Goal: Information Seeking & Learning: Learn about a topic

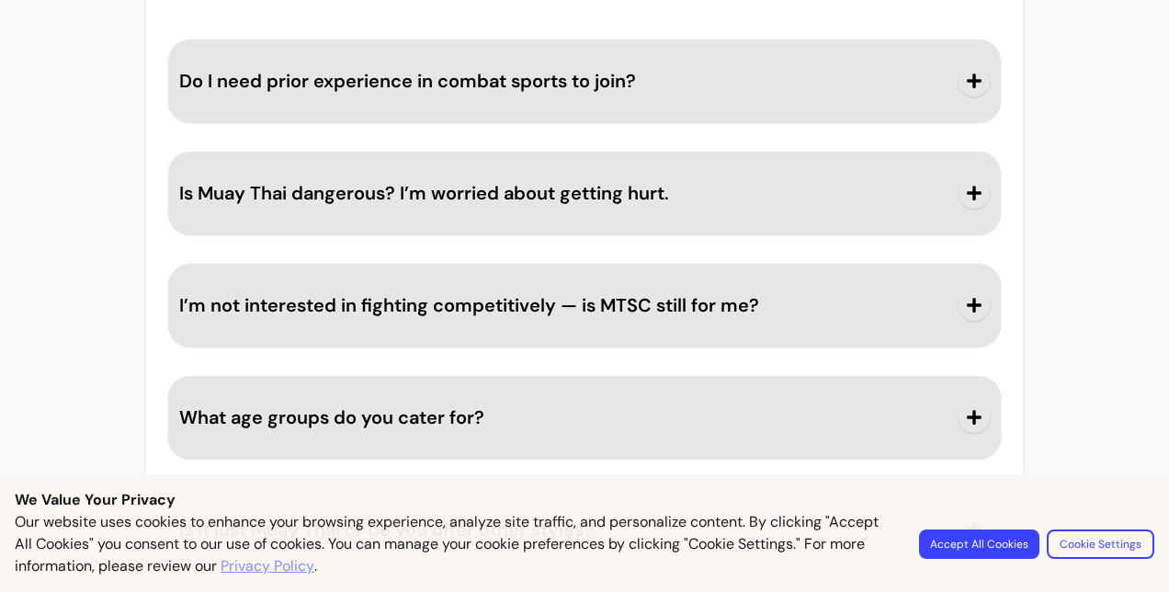
scroll to position [2665, 0]
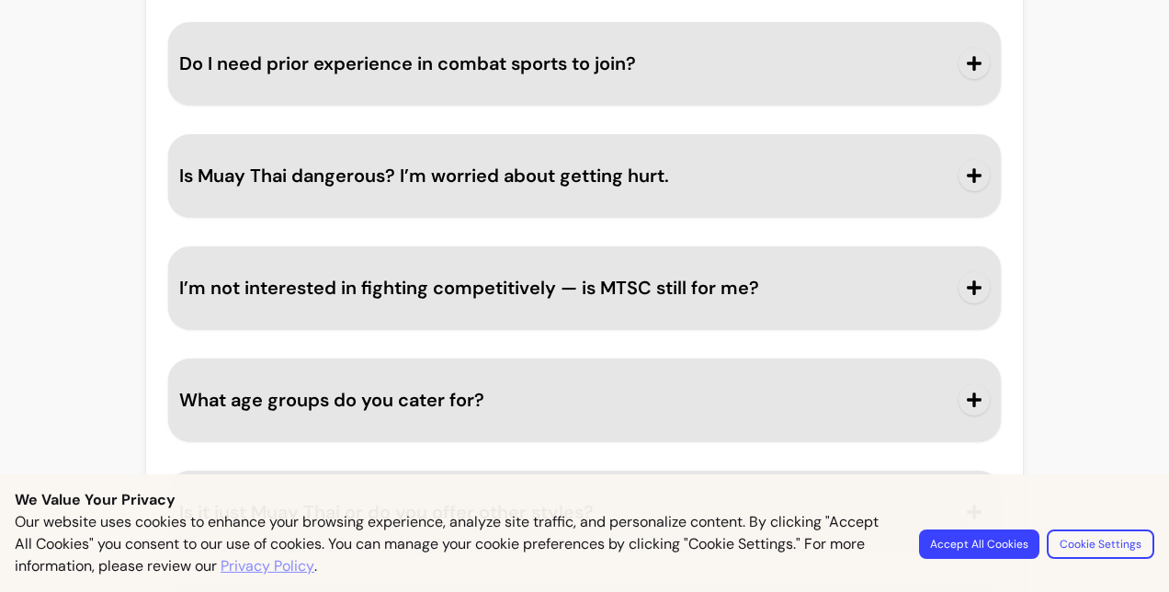
click at [1027, 539] on button "Accept All Cookies" at bounding box center [979, 543] width 120 height 29
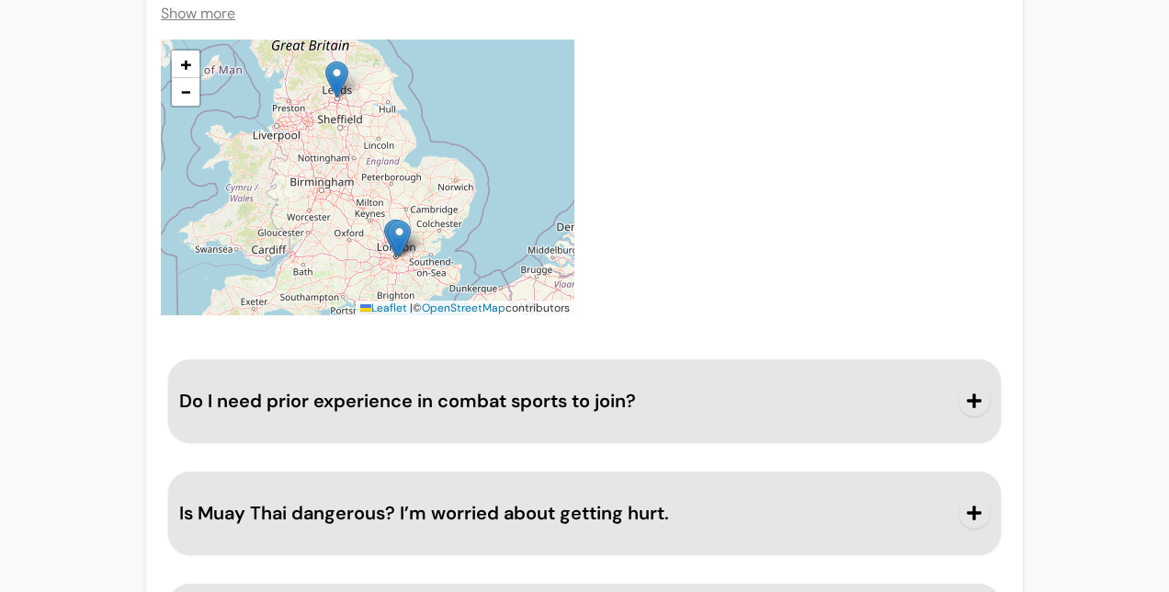
scroll to position [2297, 0]
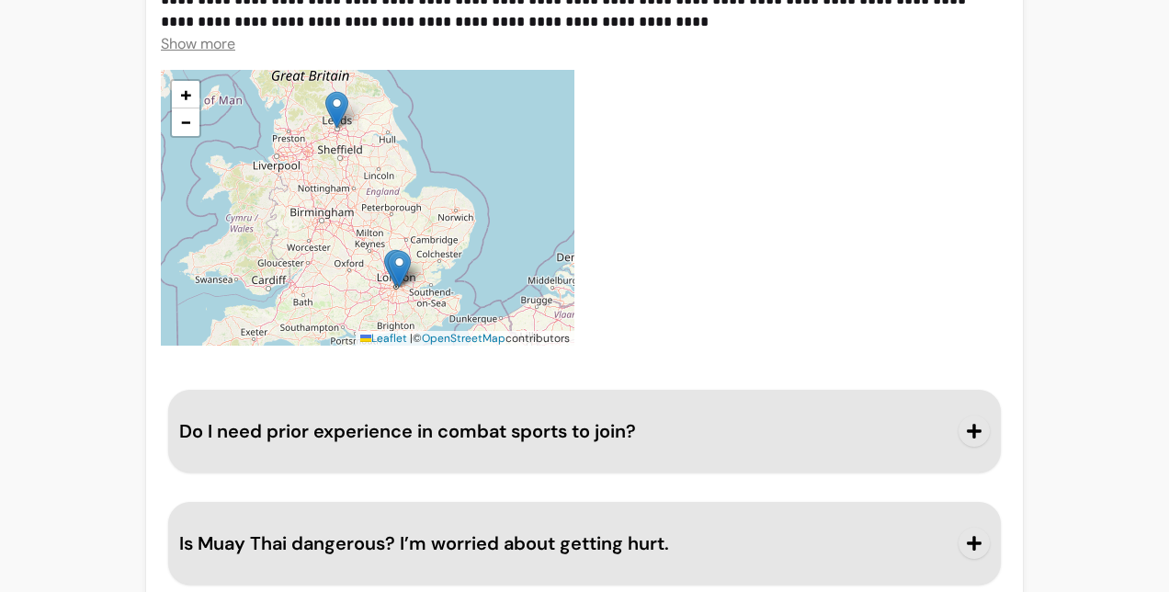
click at [970, 415] on span "button" at bounding box center [974, 430] width 31 height 31
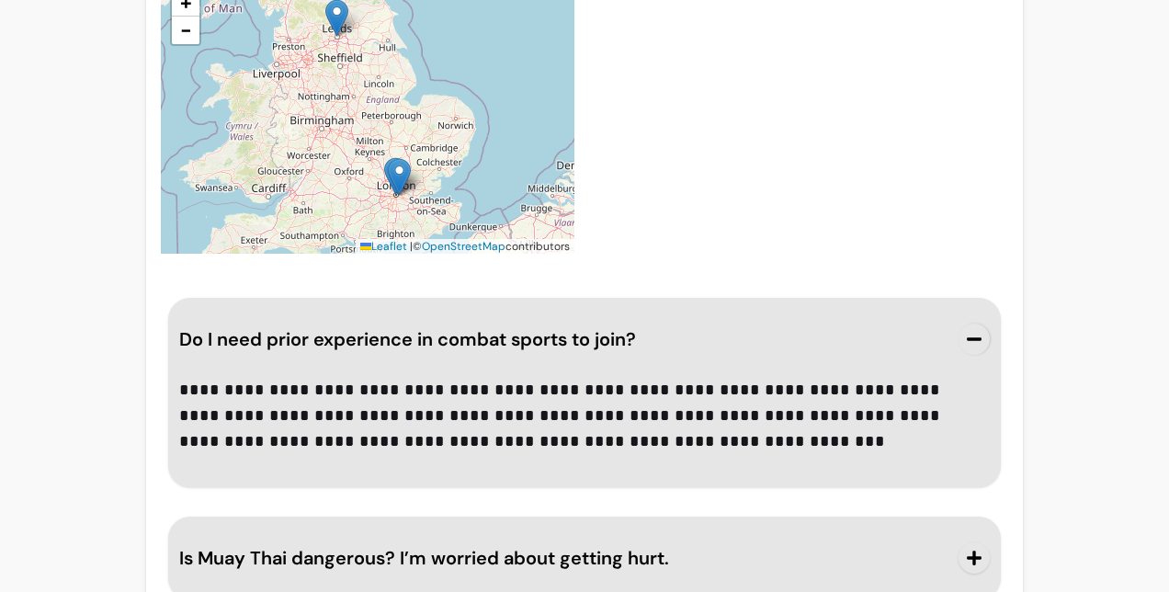
scroll to position [2481, 0]
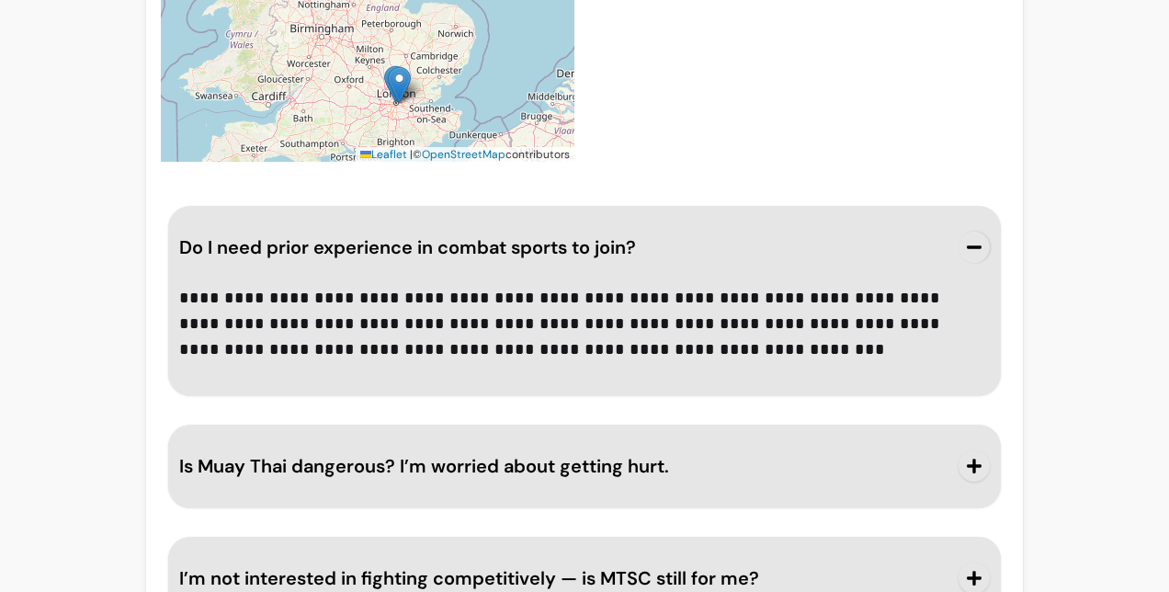
click at [967, 239] on icon "button" at bounding box center [974, 247] width 17 height 17
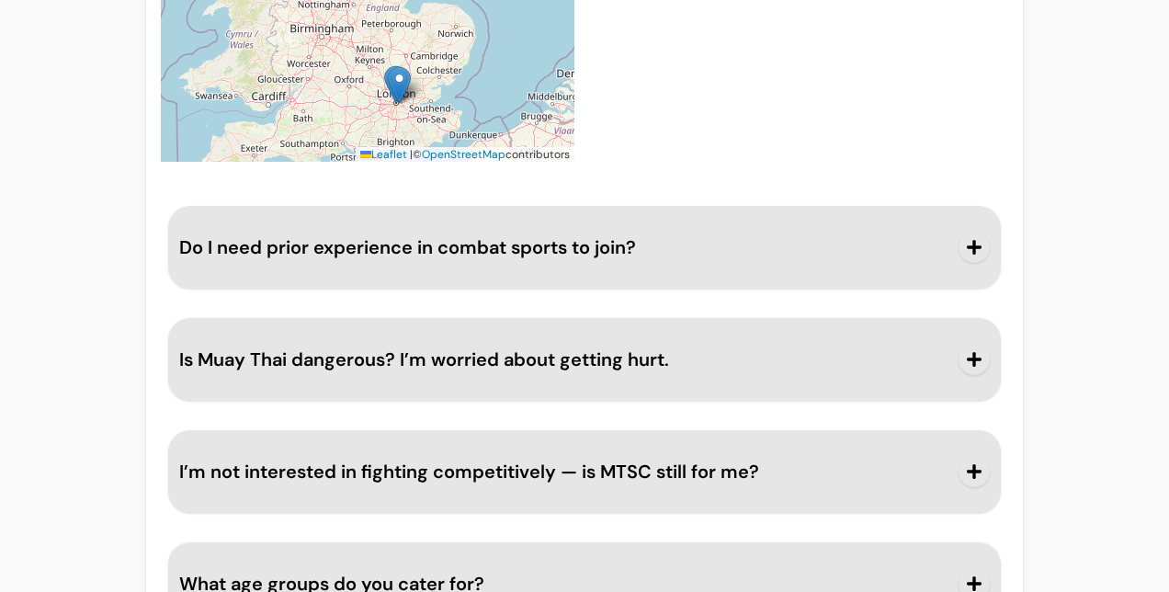
click at [895, 441] on button "I’m not interested in fighting competitively — is MTSC still for me?" at bounding box center [584, 471] width 811 height 61
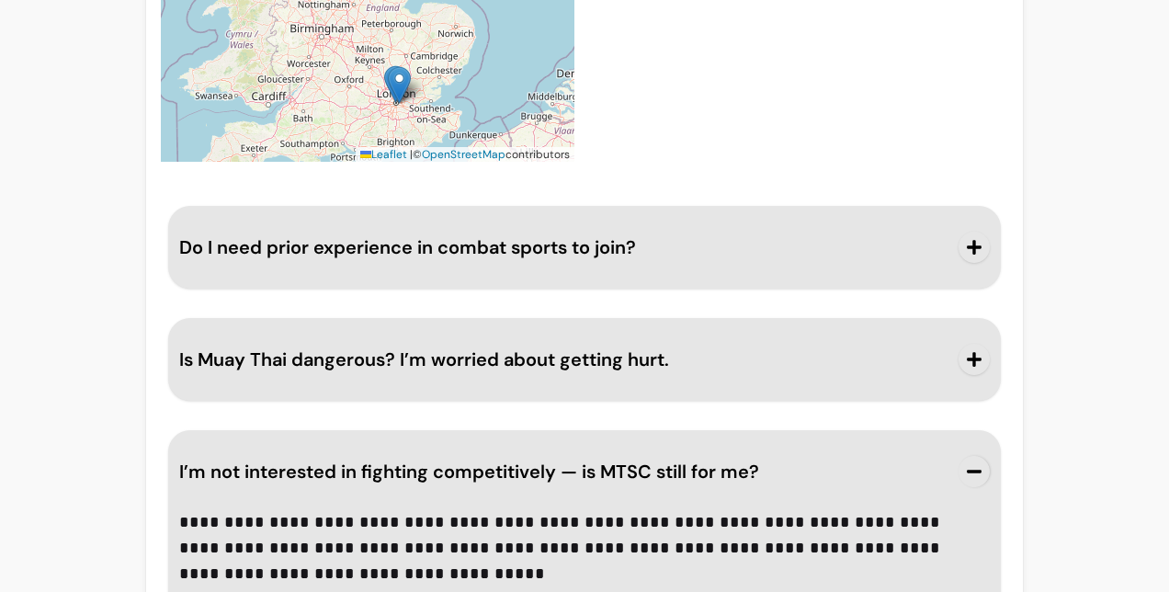
scroll to position [2573, 0]
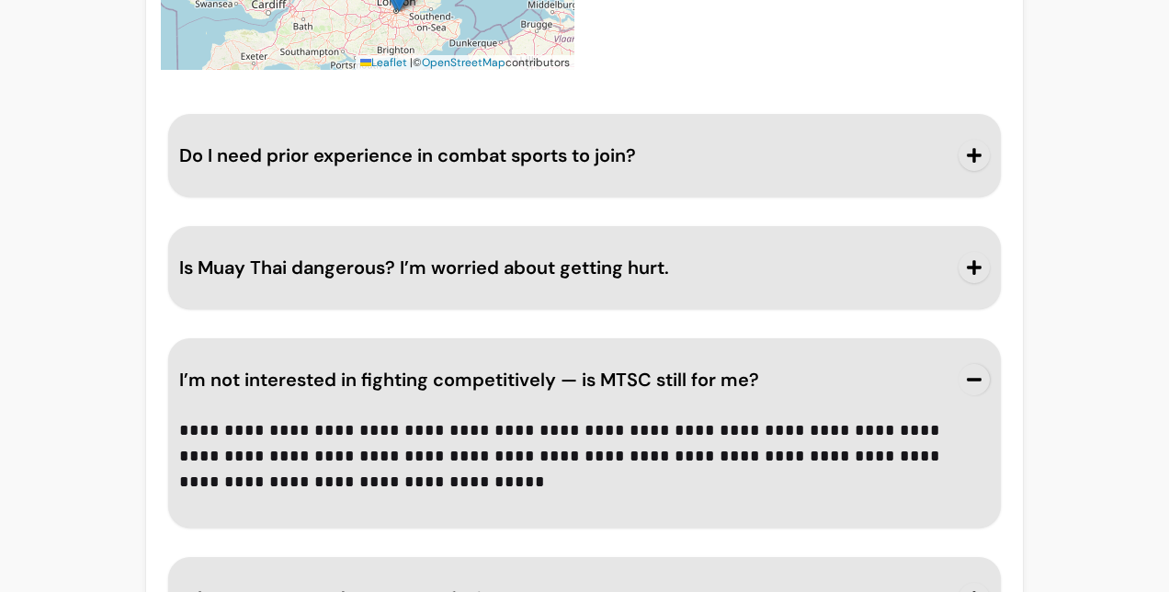
click at [967, 379] on icon "button" at bounding box center [974, 380] width 15 height 3
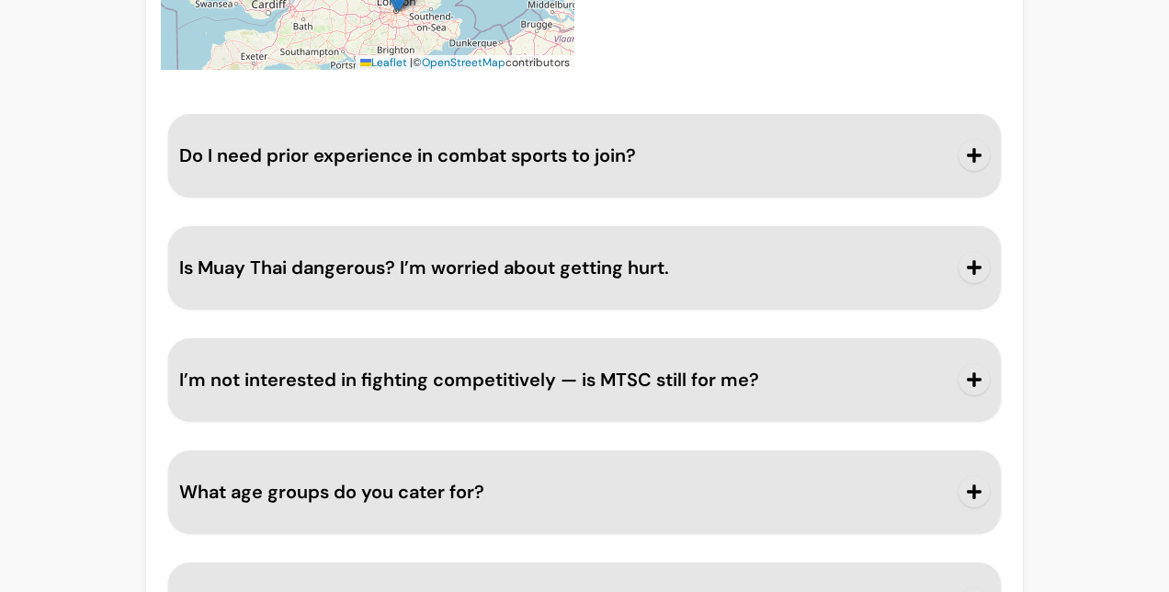
scroll to position [2665, 0]
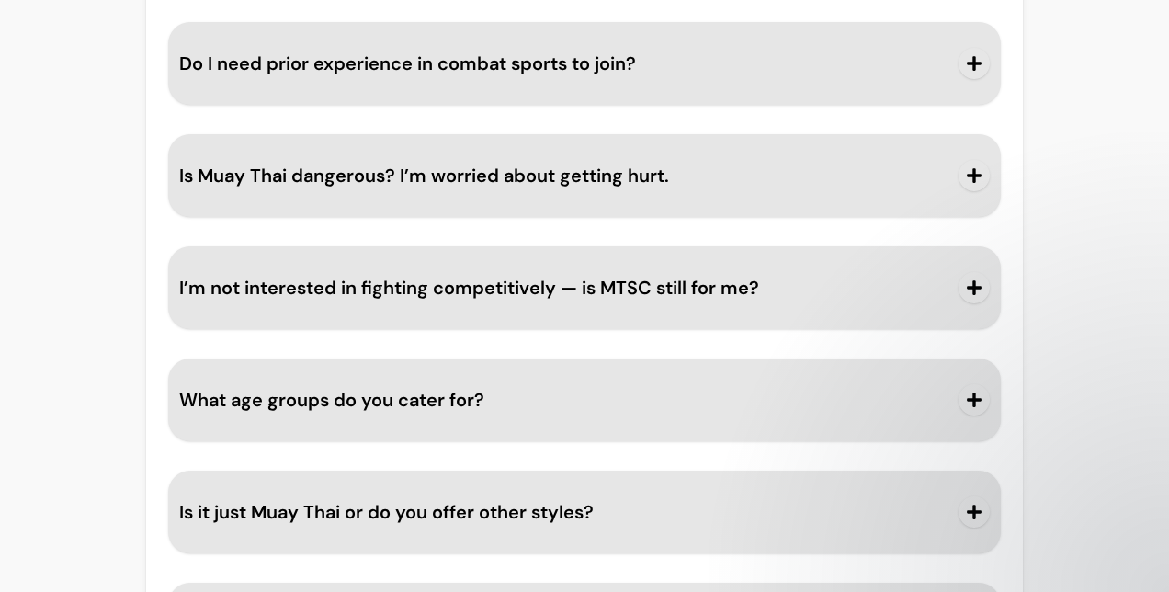
click at [968, 391] on icon "button" at bounding box center [974, 399] width 17 height 17
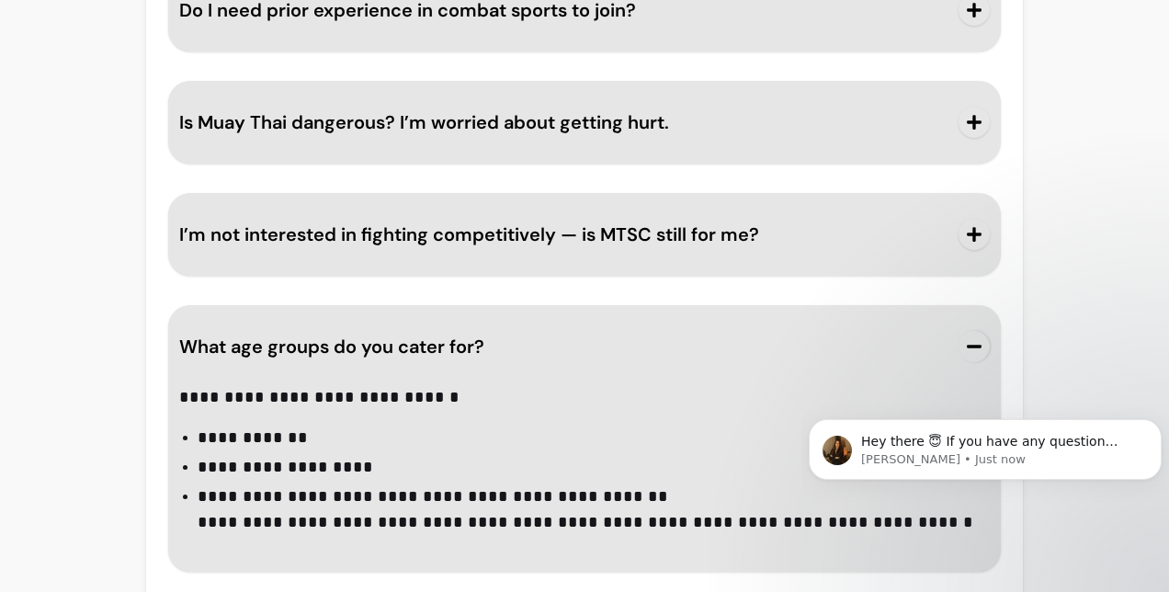
scroll to position [2757, 0]
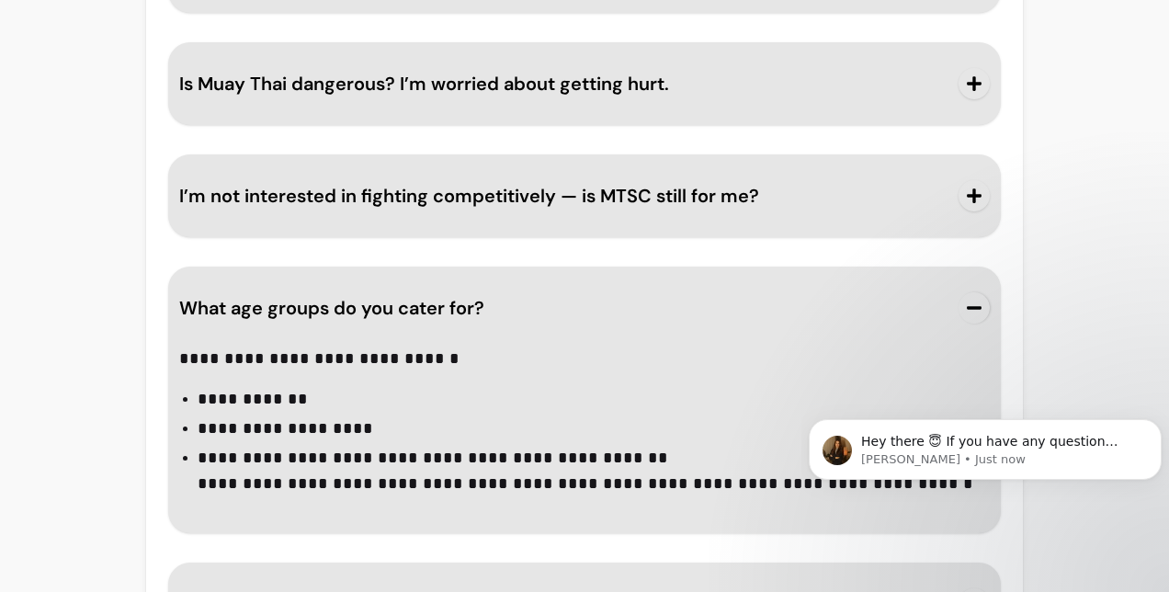
click at [965, 292] on span "button" at bounding box center [974, 307] width 31 height 31
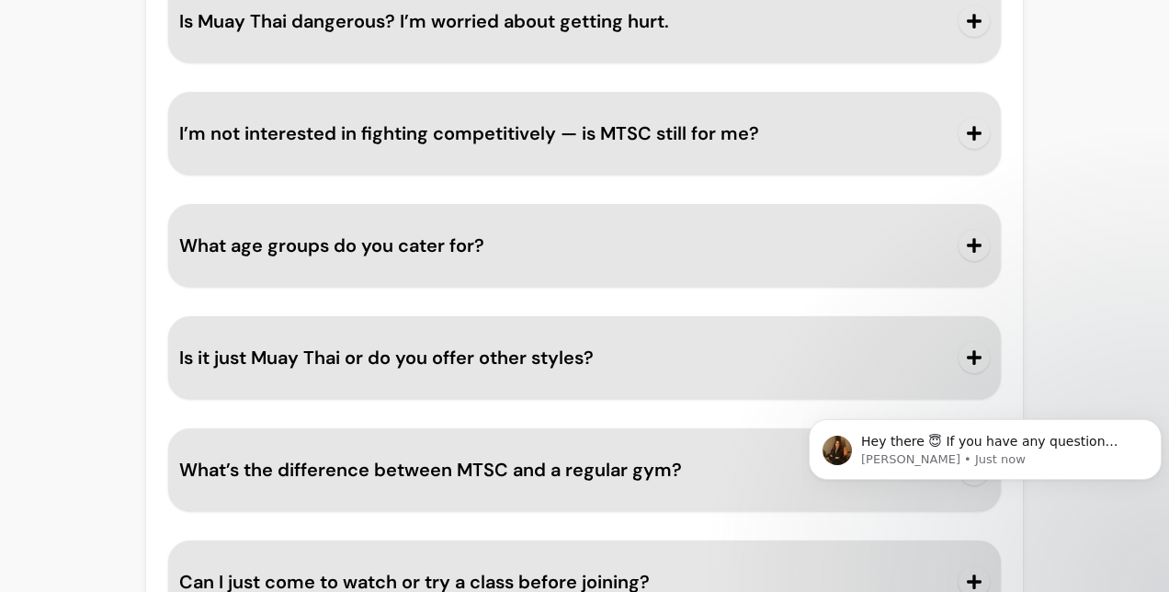
scroll to position [2849, 0]
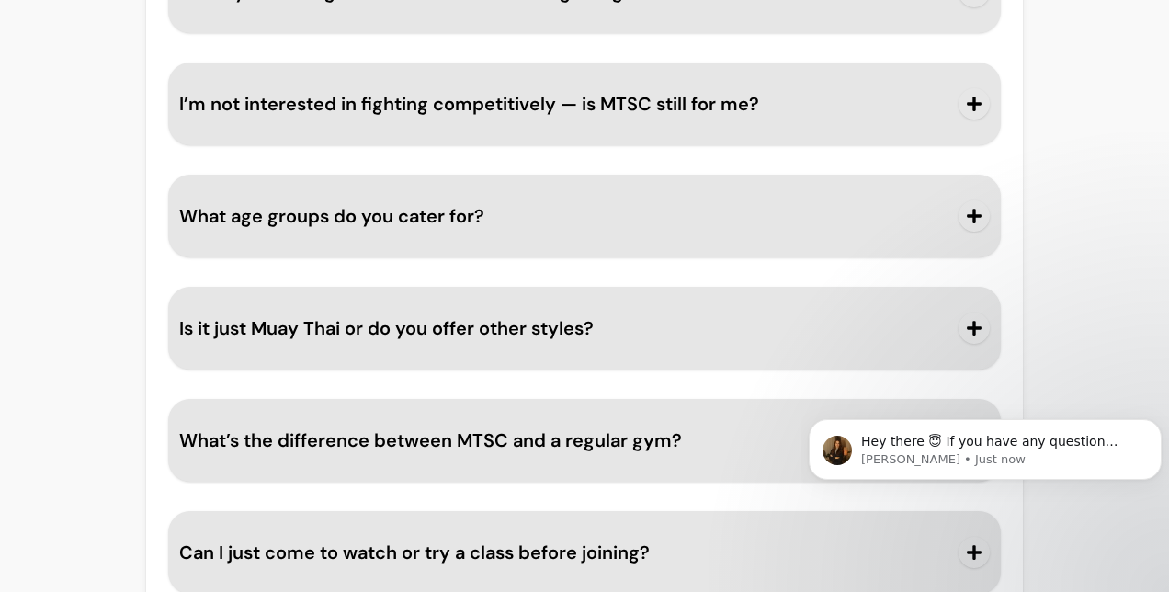
click at [936, 298] on button "Is it just Muay Thai or do you offer other styles?" at bounding box center [584, 328] width 811 height 61
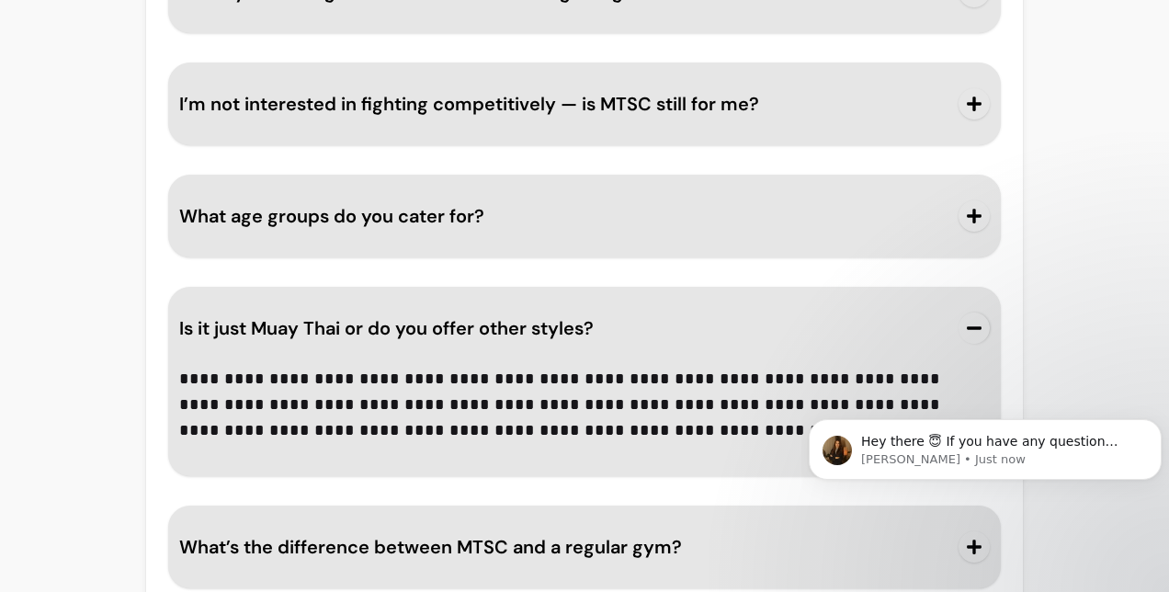
click at [972, 312] on span "button" at bounding box center [974, 327] width 31 height 31
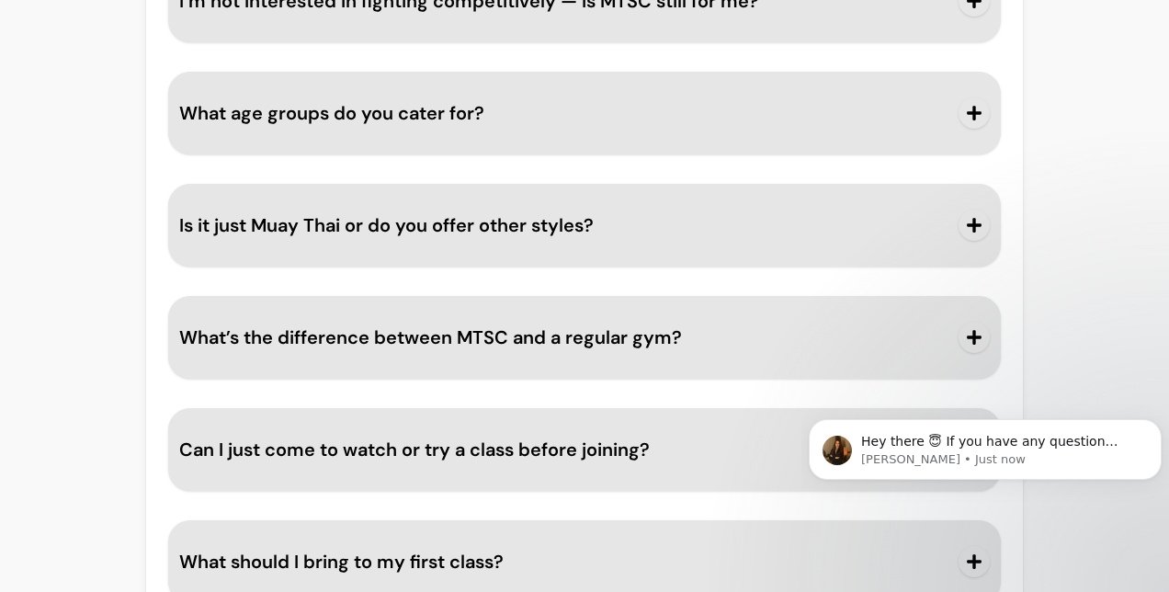
scroll to position [2955, 0]
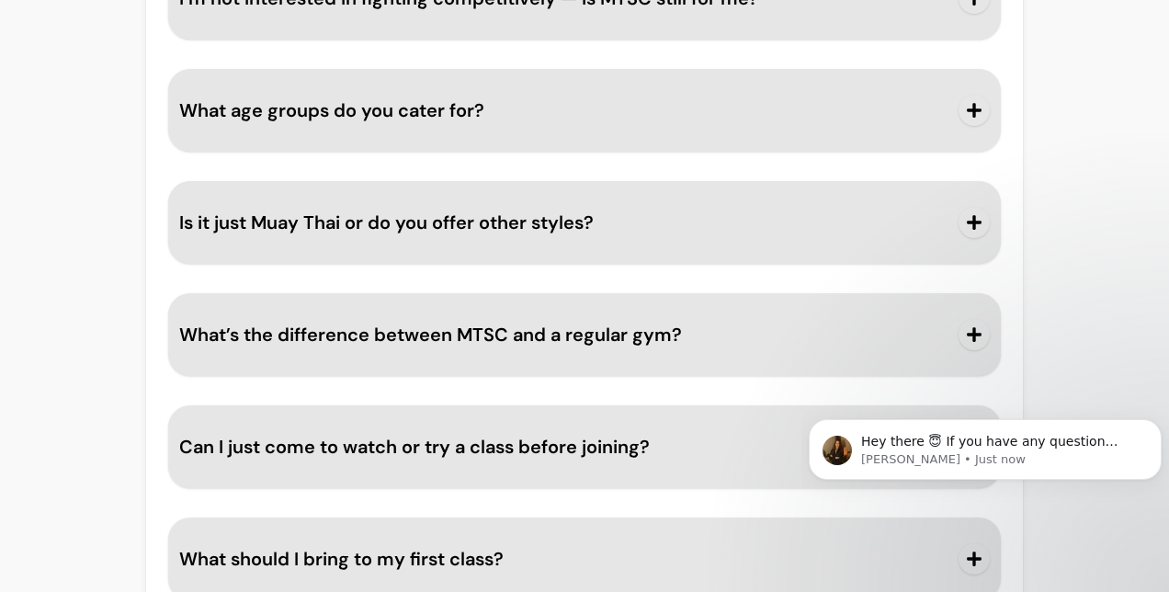
click at [849, 304] on button "What’s the difference between MTSC and a regular gym?" at bounding box center [584, 334] width 811 height 61
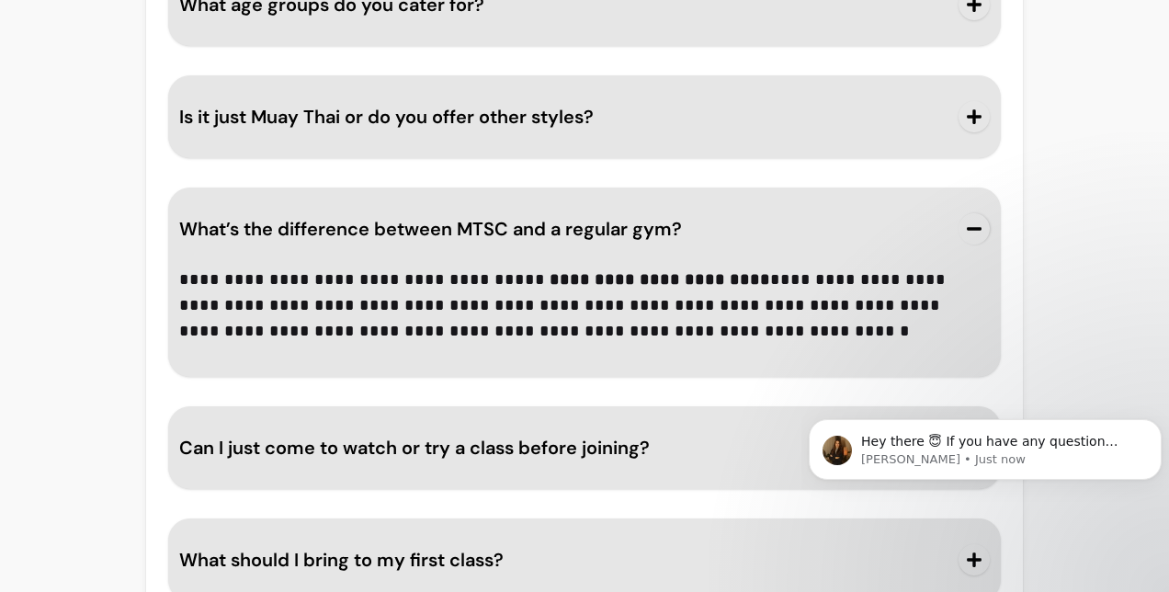
scroll to position [3061, 0]
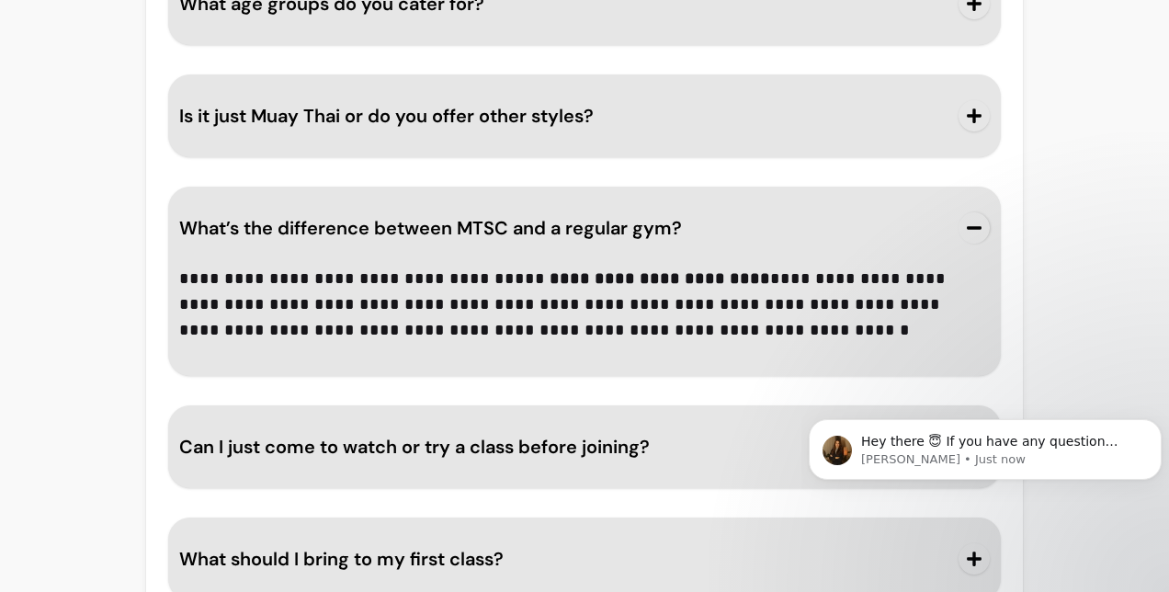
click at [966, 220] on icon "button" at bounding box center [974, 228] width 17 height 17
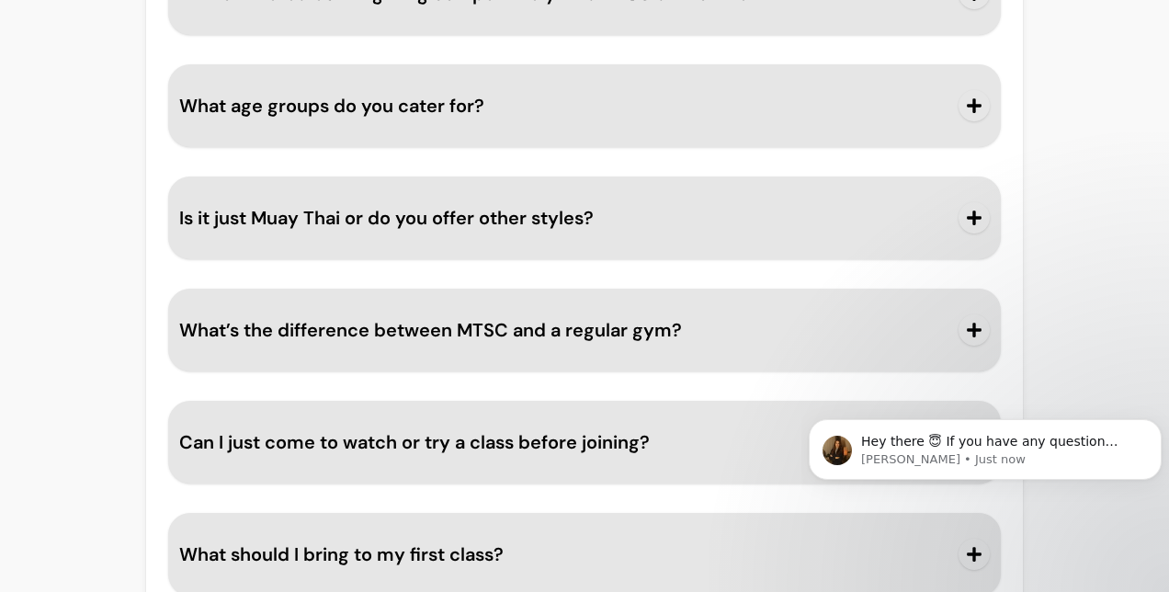
scroll to position [2955, 0]
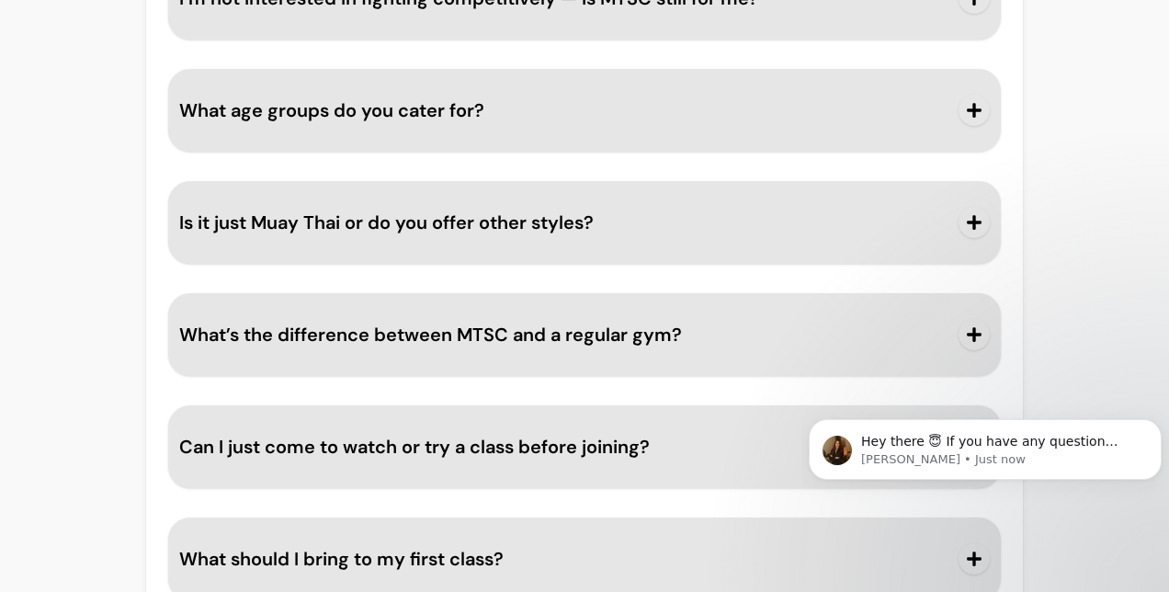
click at [757, 416] on button "Can I just come to watch or try a class before joining?" at bounding box center [584, 446] width 811 height 61
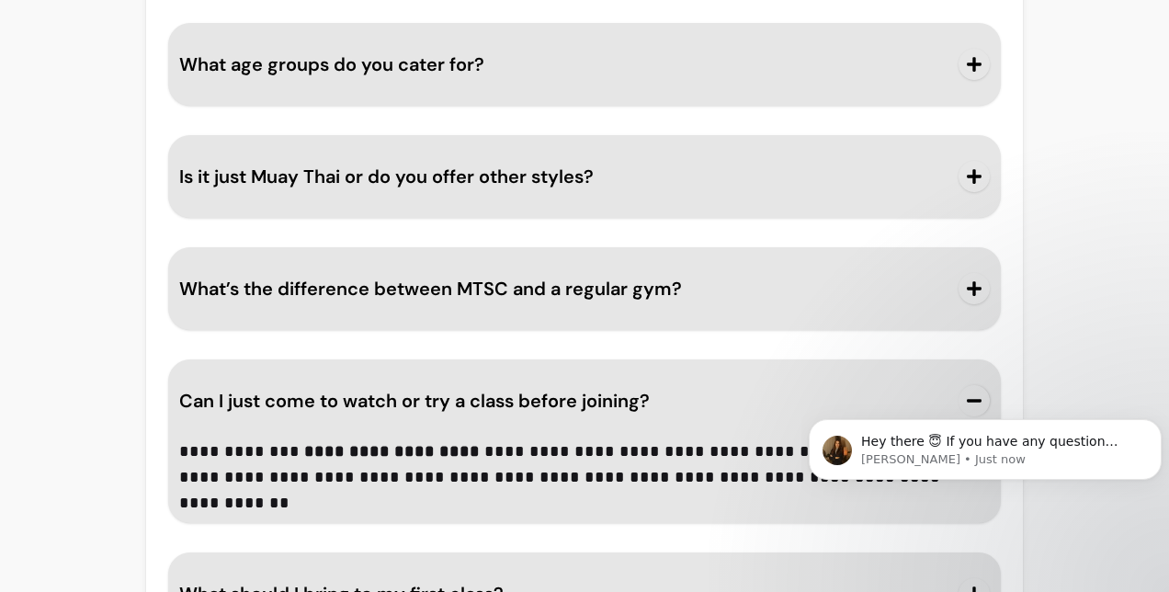
scroll to position [3035, 0]
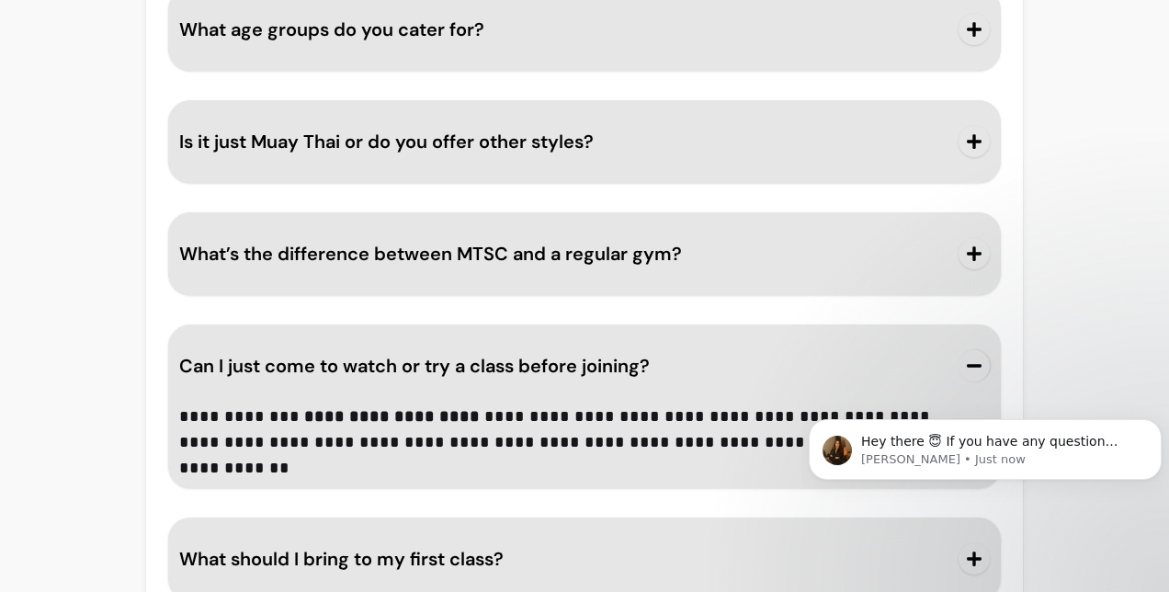
click at [966, 357] on icon "button" at bounding box center [974, 365] width 17 height 17
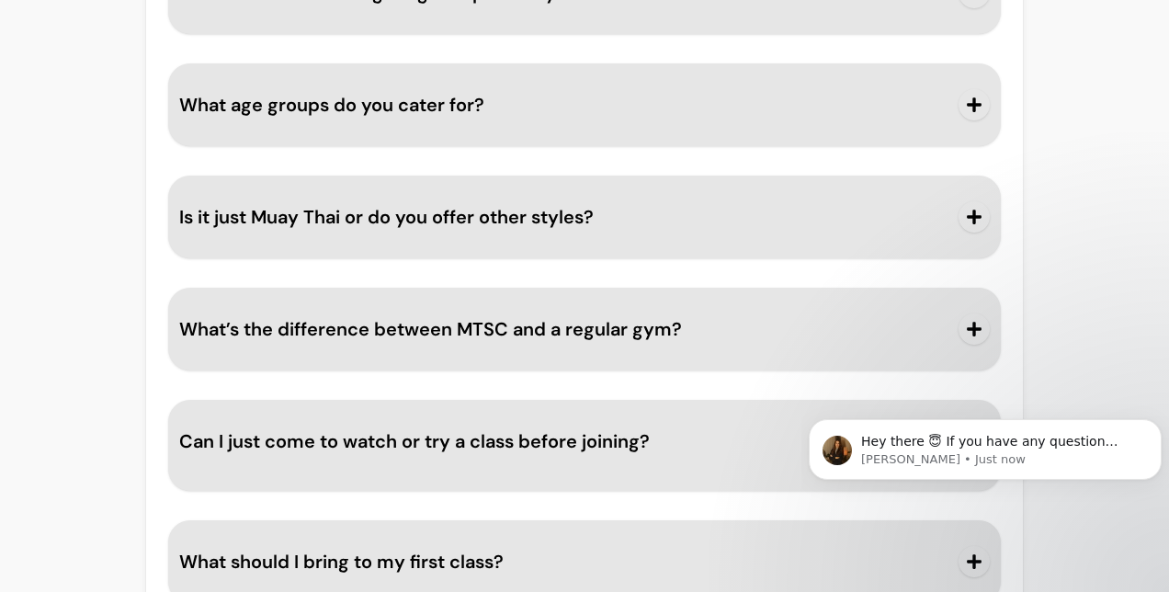
scroll to position [2955, 0]
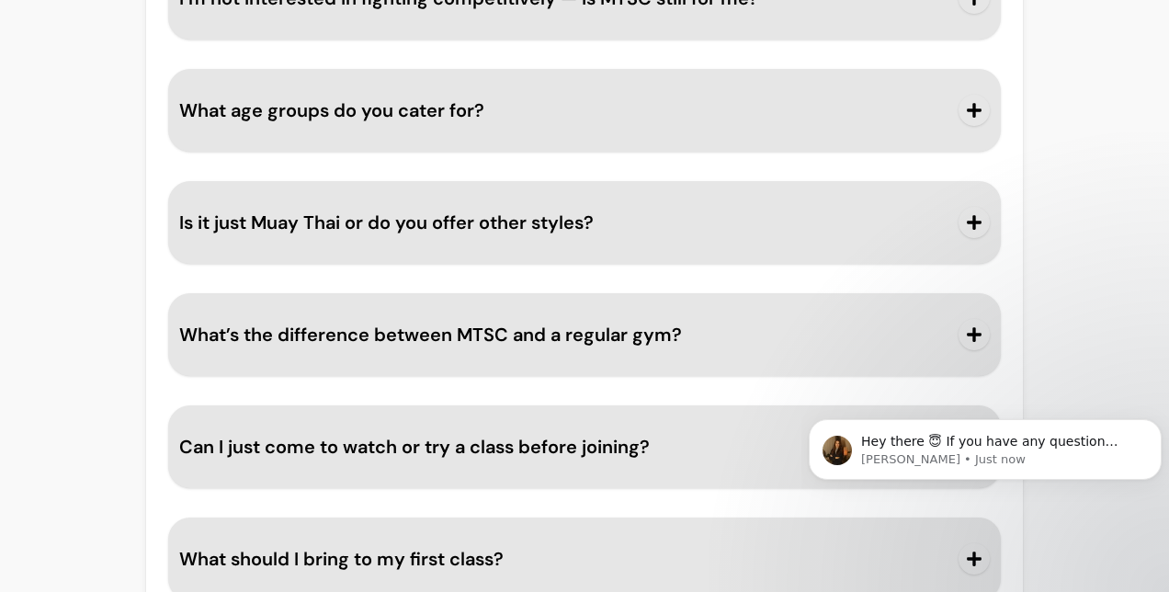
drag, startPoint x: 802, startPoint y: 489, endPoint x: 1593, endPoint y: 869, distance: 877.1
click html "Hey there 😇 If you have any question about what you can do with Fluum, I'm here…"
click at [931, 533] on body "Hey there 😇 If you have any question about what you can do with Fluum, I'm here…" at bounding box center [985, 481] width 353 height 187
click at [965, 522] on body "Hey there 😇 If you have any question about what you can do with Fluum, I'm here…" at bounding box center [985, 481] width 353 height 187
click at [970, 513] on body "Hey there 😇 If you have any question about what you can do with Fluum, I'm here…" at bounding box center [985, 481] width 353 height 187
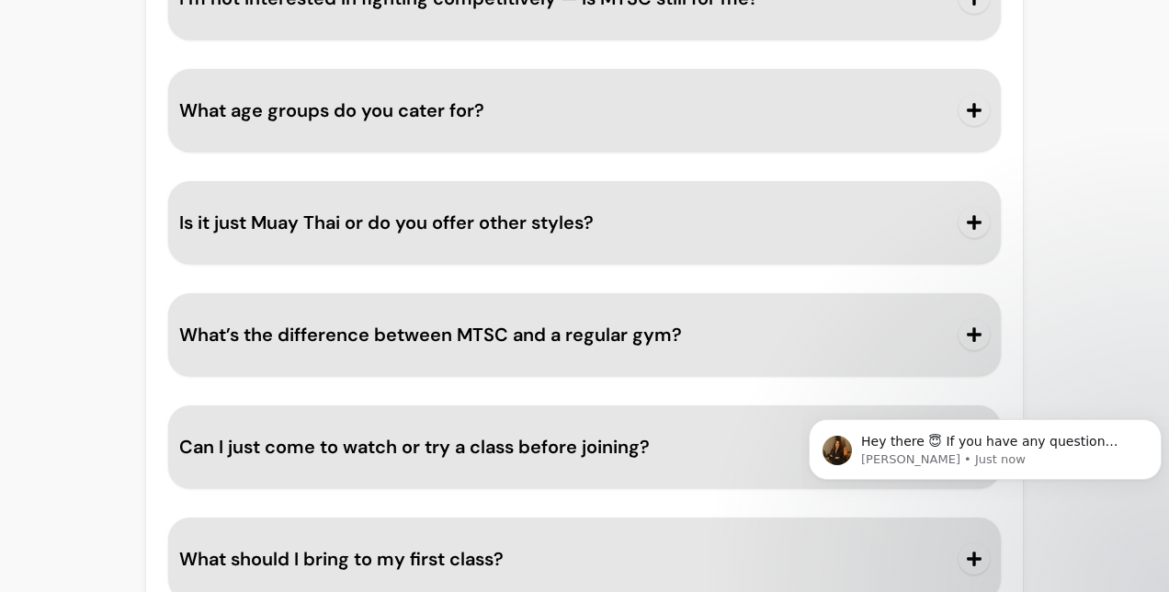
click at [940, 526] on body "Hey there 😇 If you have any question about what you can do with Fluum, I'm here…" at bounding box center [985, 481] width 353 height 187
click at [686, 546] on span "What should I bring to my first class?" at bounding box center [563, 559] width 768 height 26
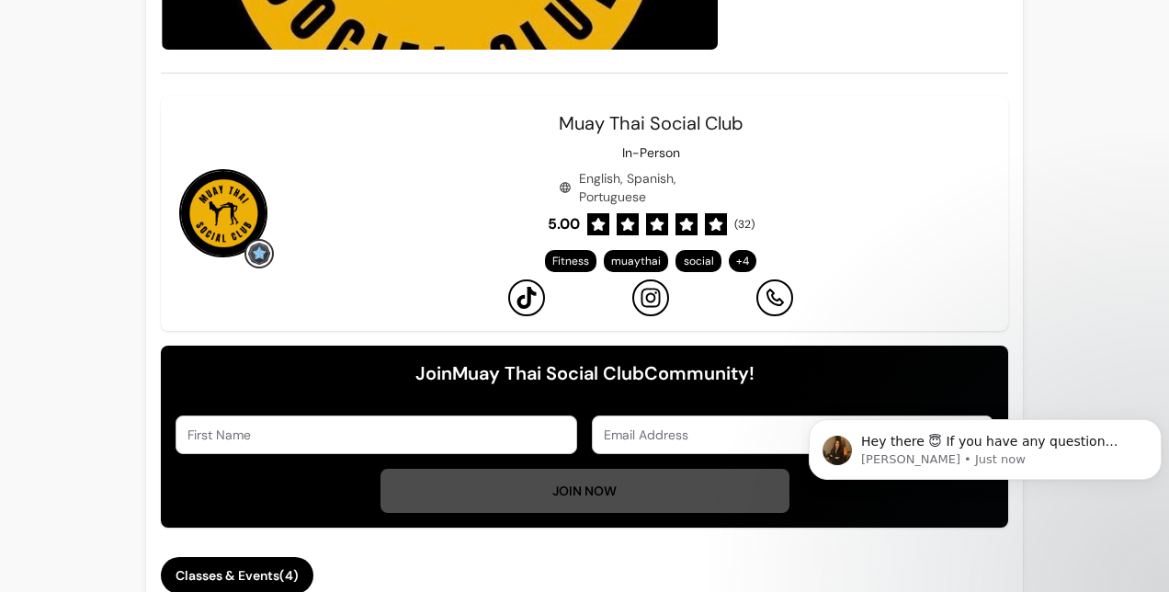
scroll to position [0, 0]
